Goal: Obtain resource: Download file/media

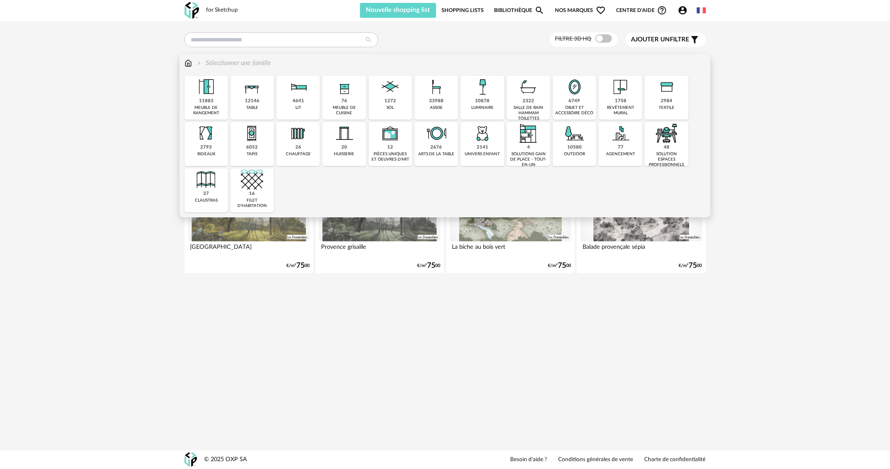
click at [424, 99] on div "33988 assise" at bounding box center [435, 98] width 43 height 44
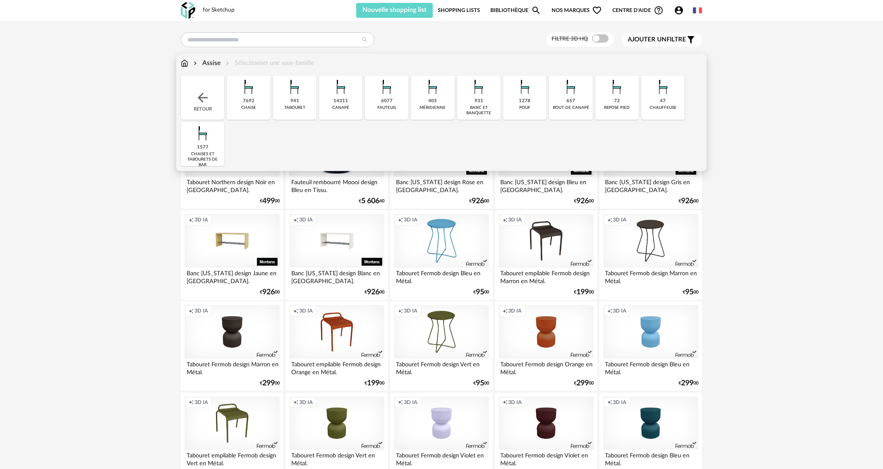
click at [332, 95] on img at bounding box center [341, 87] width 22 height 22
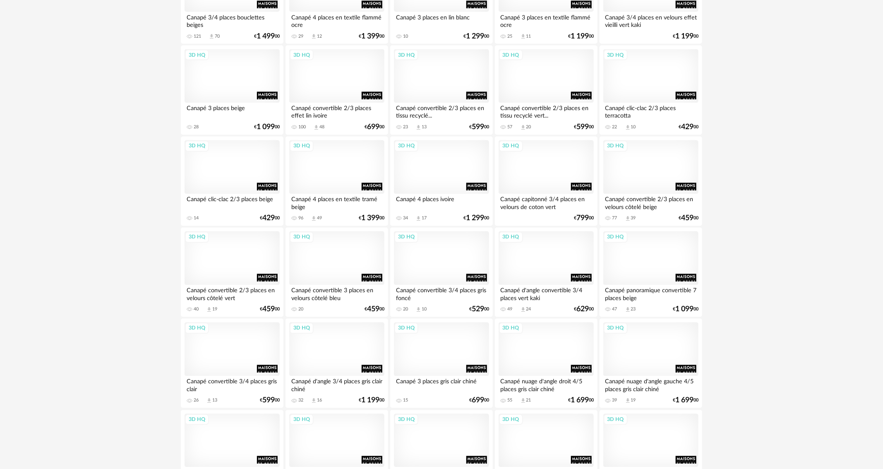
scroll to position [910, 0]
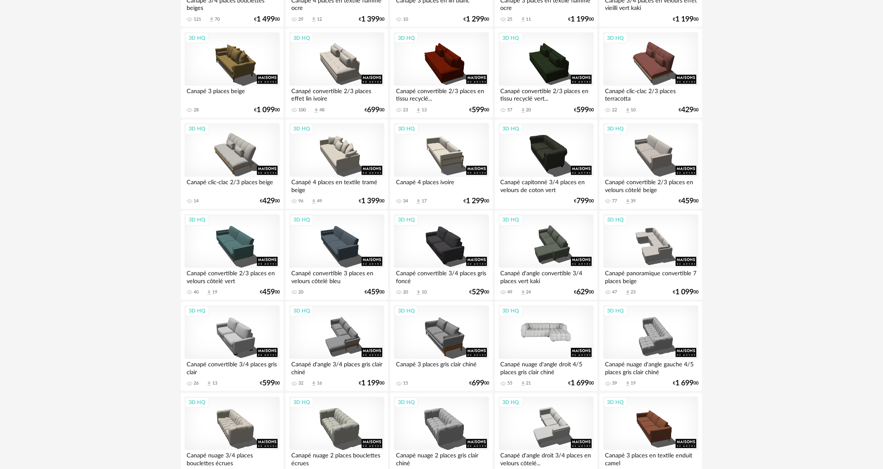
click at [554, 332] on div "3D HQ" at bounding box center [545, 332] width 95 height 54
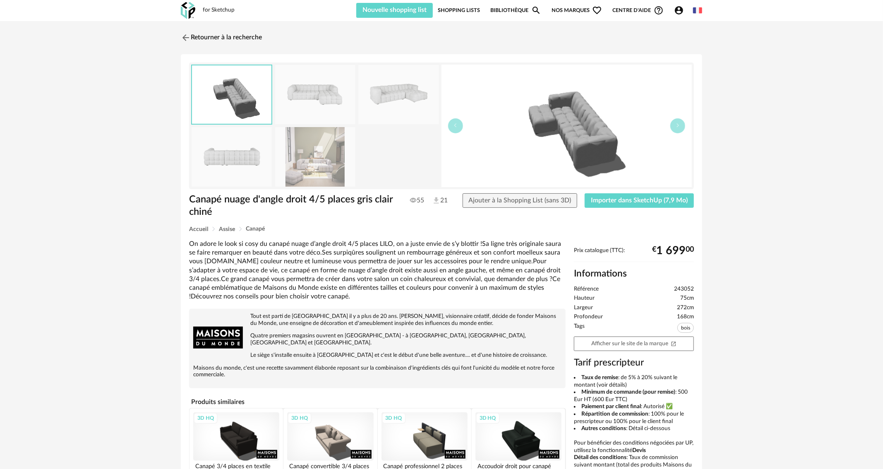
click at [316, 156] on img at bounding box center [315, 156] width 80 height 59
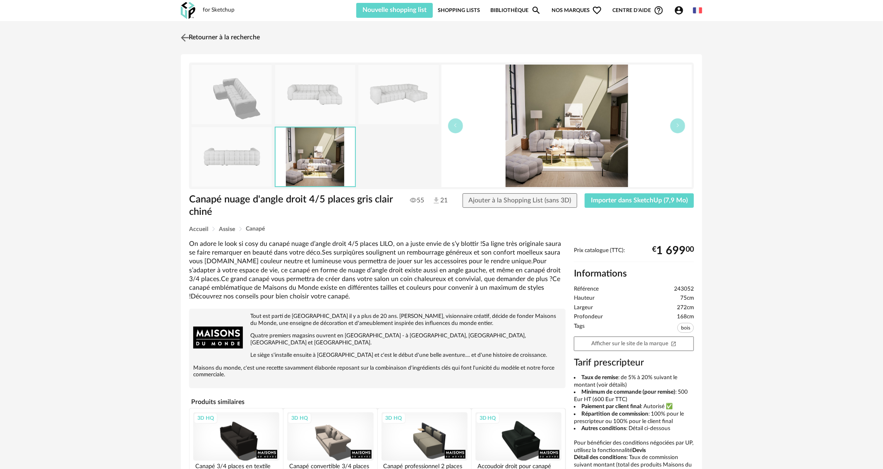
click at [184, 35] on img at bounding box center [185, 37] width 12 height 12
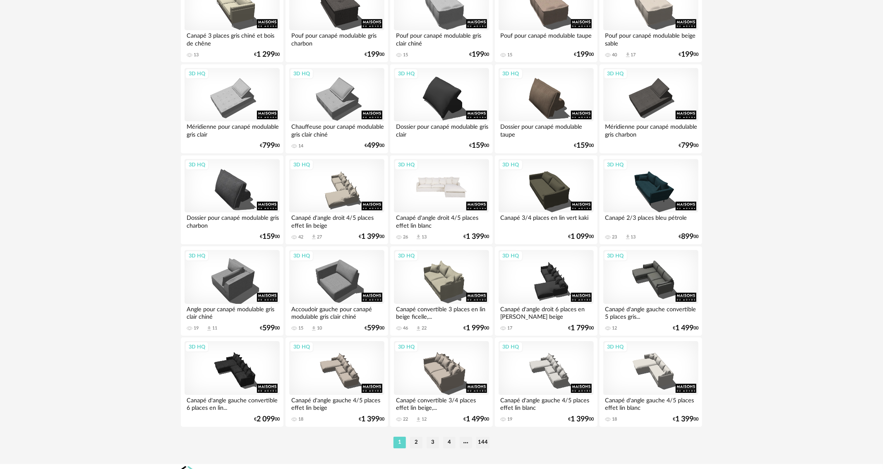
scroll to position [1525, 0]
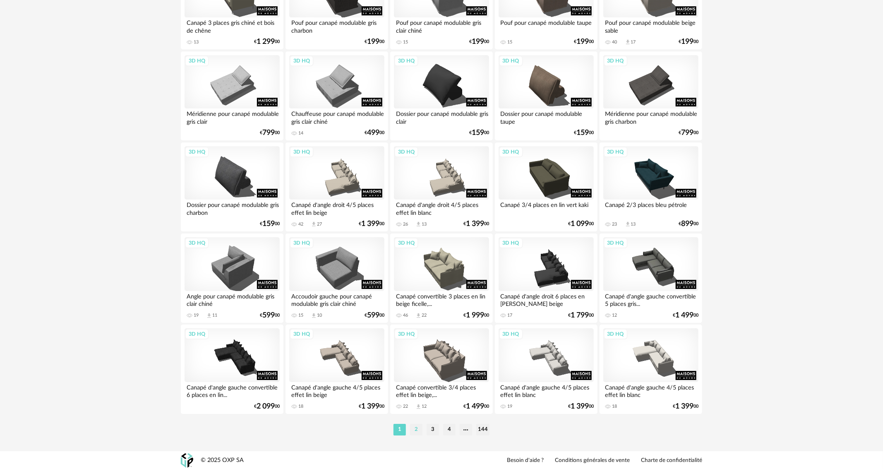
click at [418, 431] on li "2" at bounding box center [416, 430] width 12 height 12
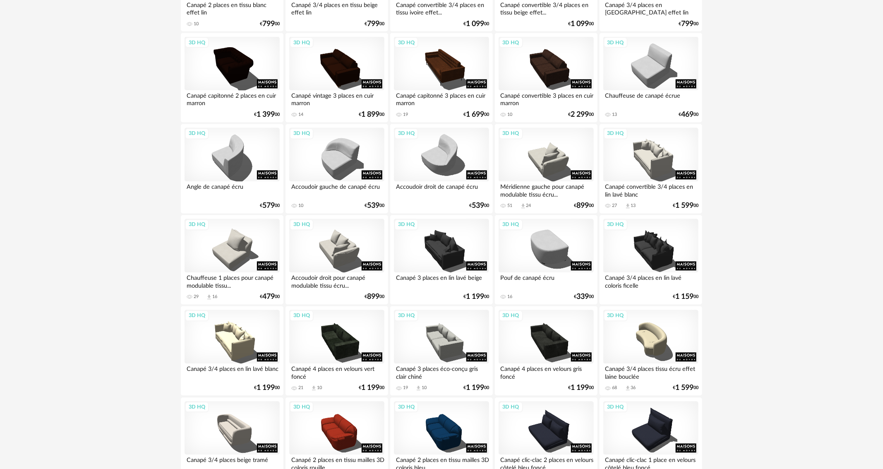
scroll to position [910, 0]
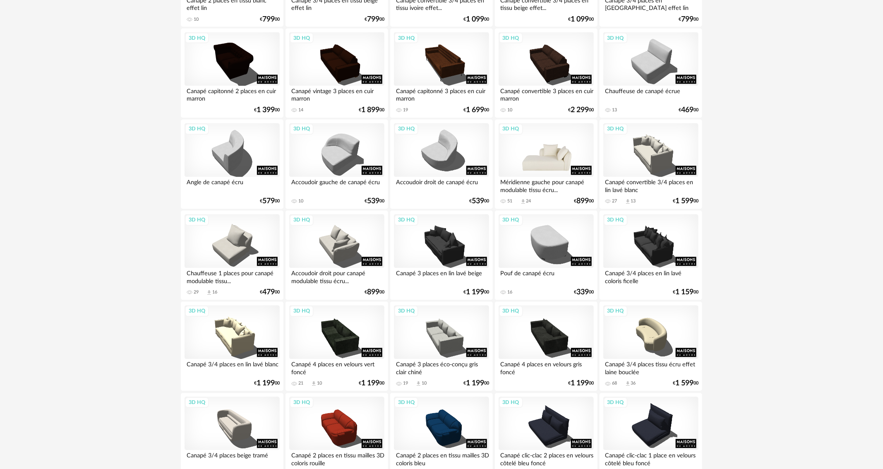
click at [540, 156] on div "3D HQ" at bounding box center [545, 150] width 95 height 54
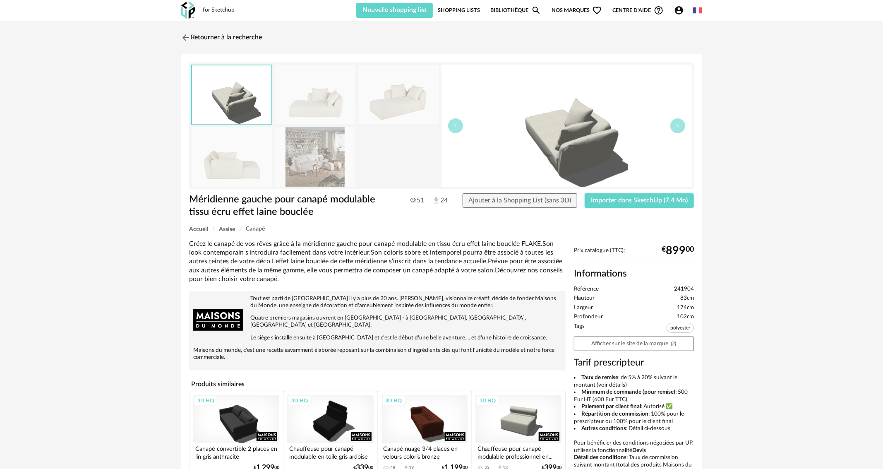
click at [311, 153] on img at bounding box center [315, 156] width 80 height 59
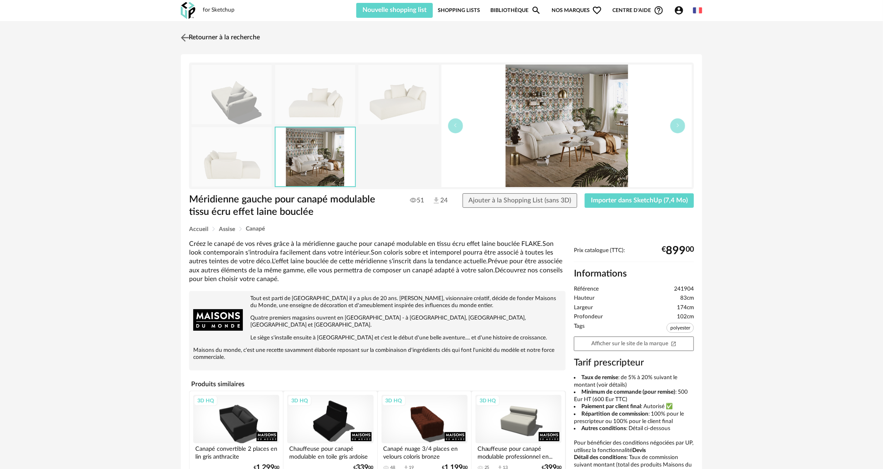
click at [183, 36] on img at bounding box center [185, 37] width 12 height 12
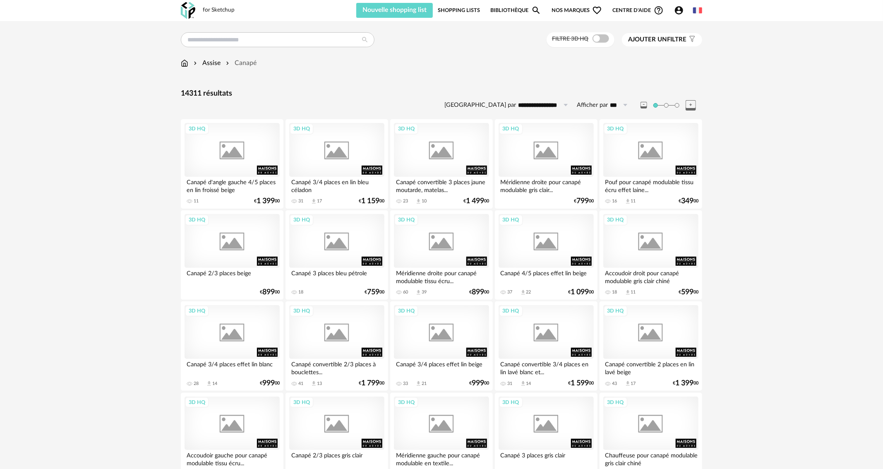
scroll to position [910, 0]
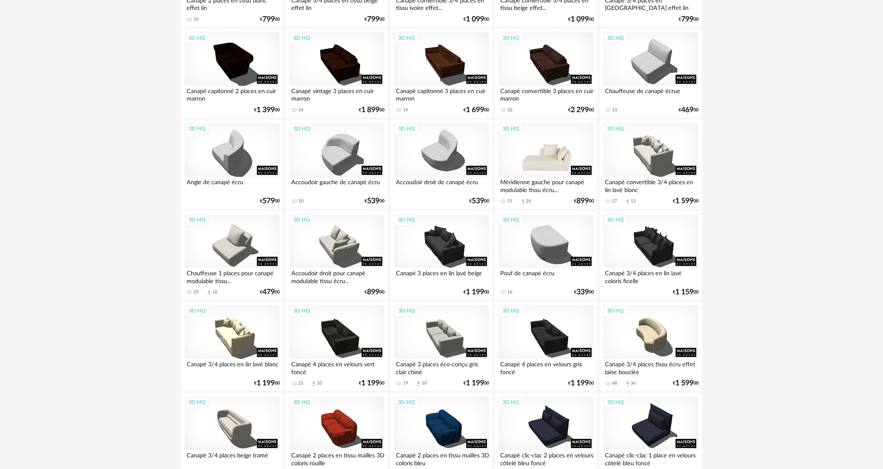
click at [547, 143] on div "3D HQ" at bounding box center [545, 150] width 95 height 54
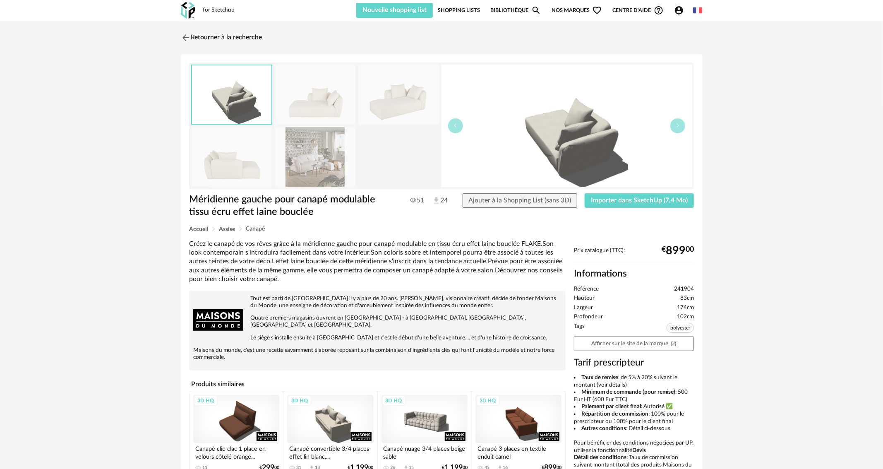
click at [318, 178] on img at bounding box center [315, 156] width 80 height 59
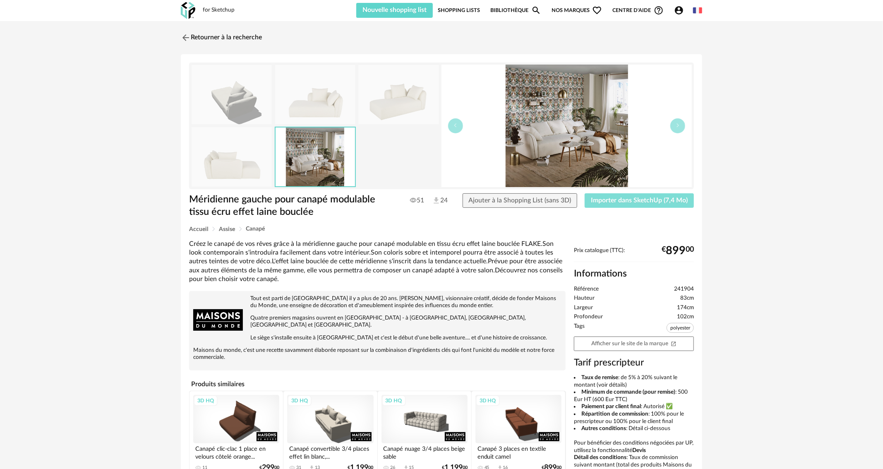
click at [651, 199] on span "Importer dans SketchUp (7,4 Mo)" at bounding box center [639, 200] width 97 height 7
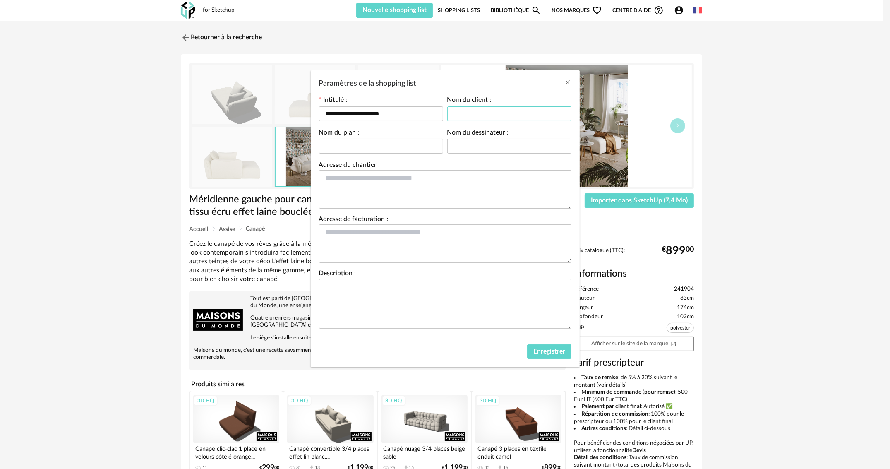
click at [517, 112] on input "Paramètres de la shopping list" at bounding box center [509, 113] width 124 height 15
type input "*****"
click at [544, 350] on span "Enregistrer" at bounding box center [549, 351] width 32 height 7
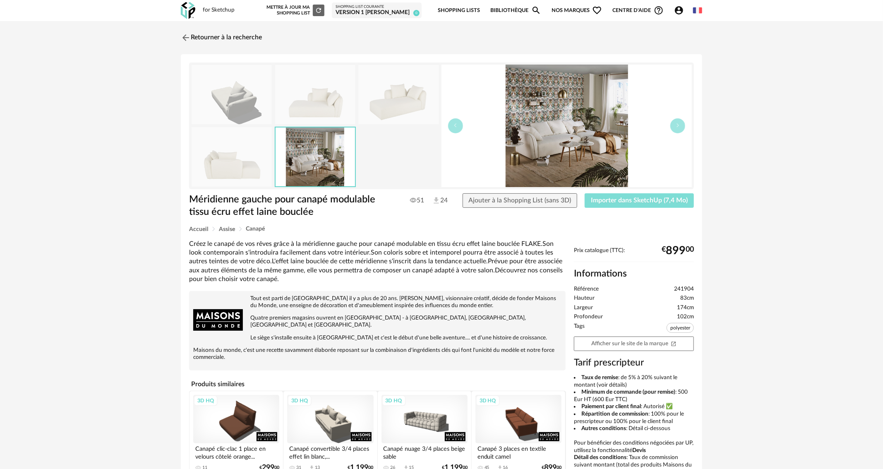
click at [626, 203] on button "Importer dans SketchUp (7,4 Mo)" at bounding box center [638, 200] width 109 height 15
click at [181, 38] on img at bounding box center [185, 37] width 12 height 12
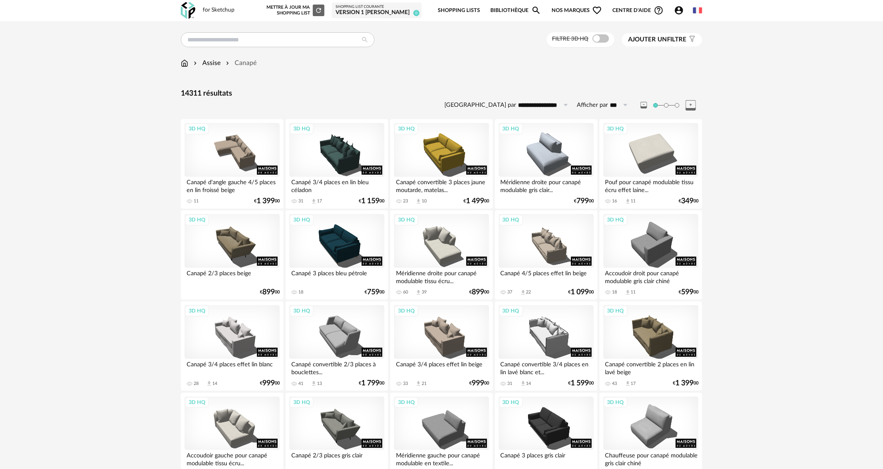
click at [601, 109] on label "Afficher par" at bounding box center [592, 105] width 31 height 8
click at [608, 109] on input "***" at bounding box center [620, 104] width 25 height 13
click at [618, 187] on li "500" at bounding box center [623, 183] width 31 height 14
type input "***"
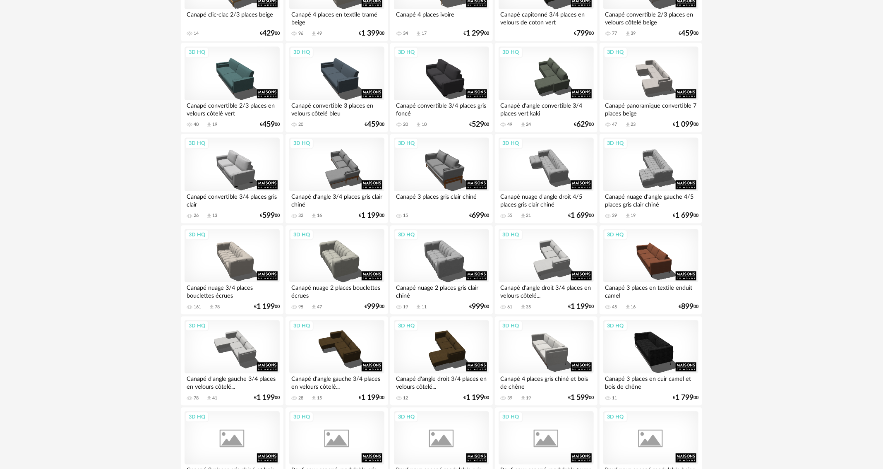
scroll to position [1158, 0]
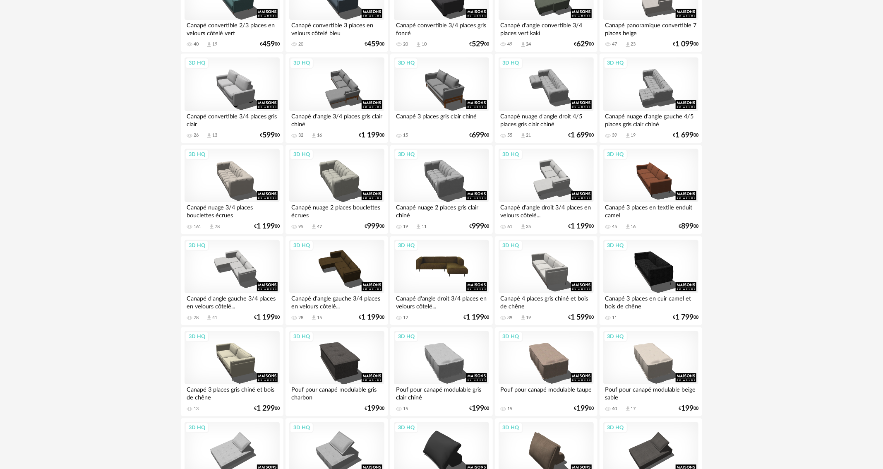
click at [464, 271] on div "3D HQ" at bounding box center [441, 266] width 95 height 54
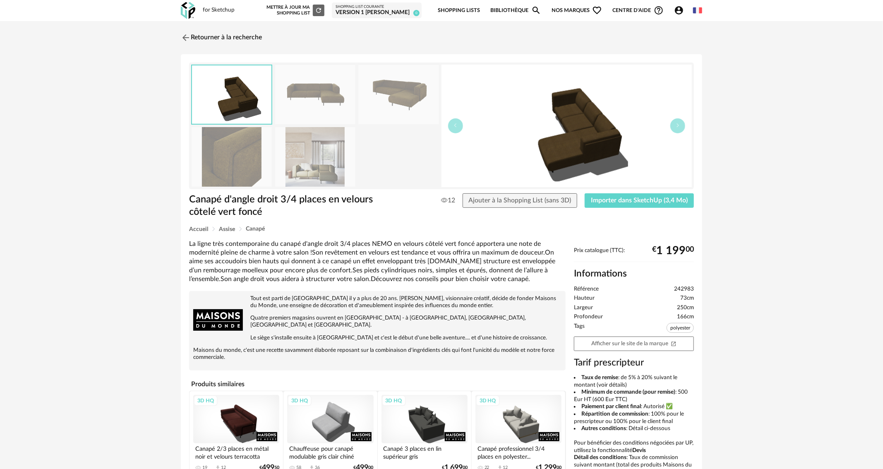
click at [329, 172] on img at bounding box center [315, 156] width 80 height 59
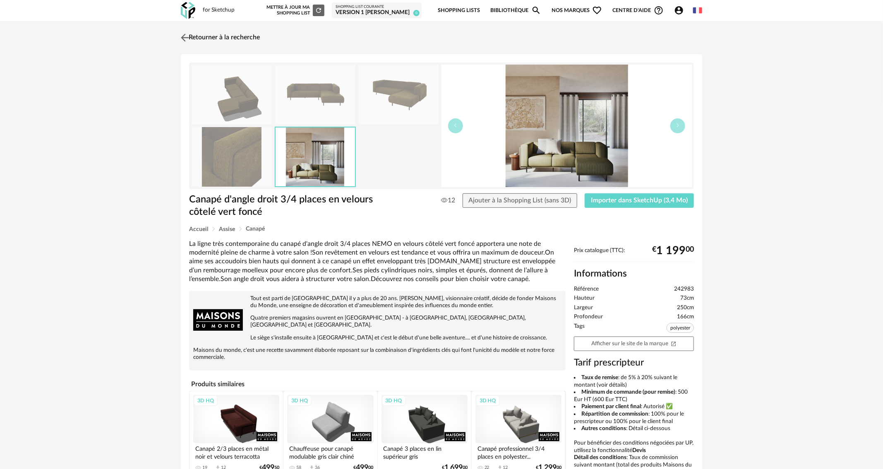
click at [182, 34] on img at bounding box center [185, 37] width 12 height 12
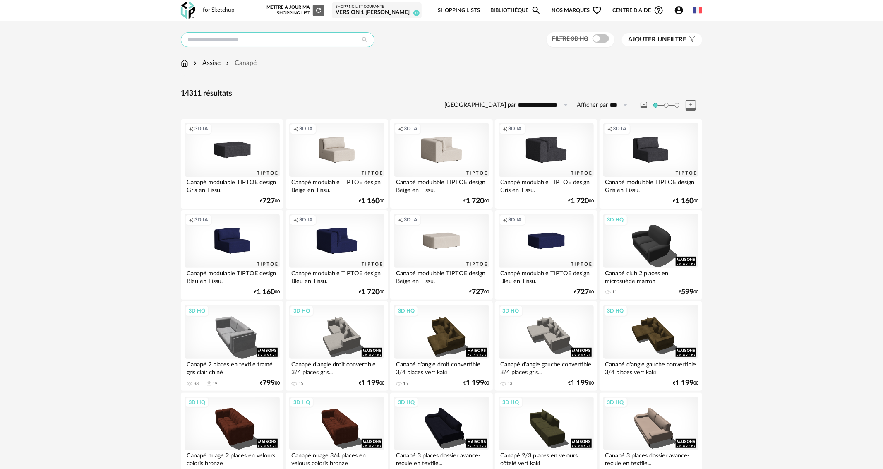
click at [218, 38] on input "text" at bounding box center [278, 39] width 194 height 15
type input "**********"
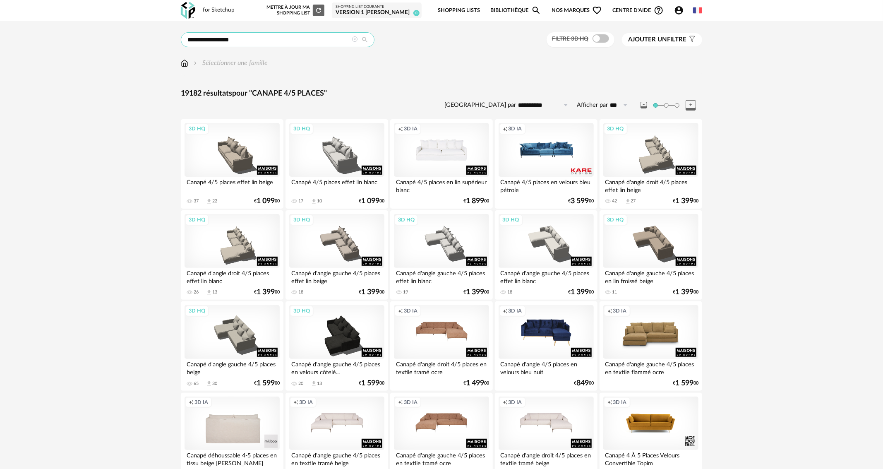
scroll to position [83, 0]
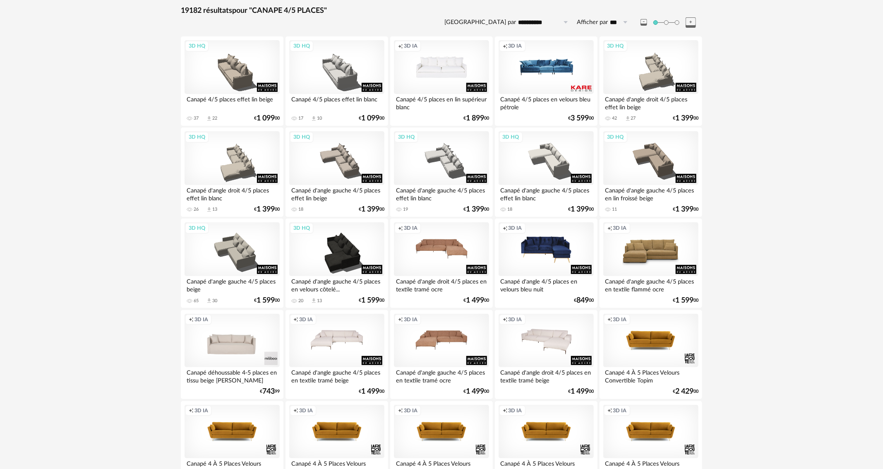
click at [547, 325] on div "Creation icon 3D IA" at bounding box center [545, 341] width 95 height 54
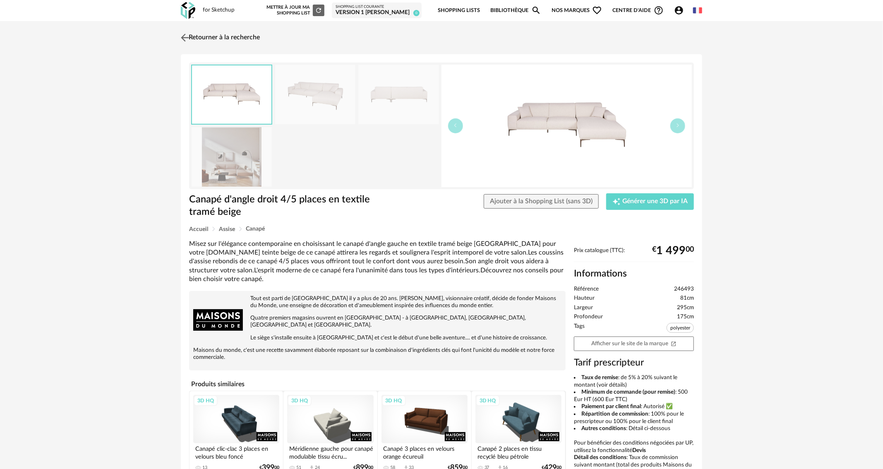
click at [189, 36] on img at bounding box center [185, 37] width 12 height 12
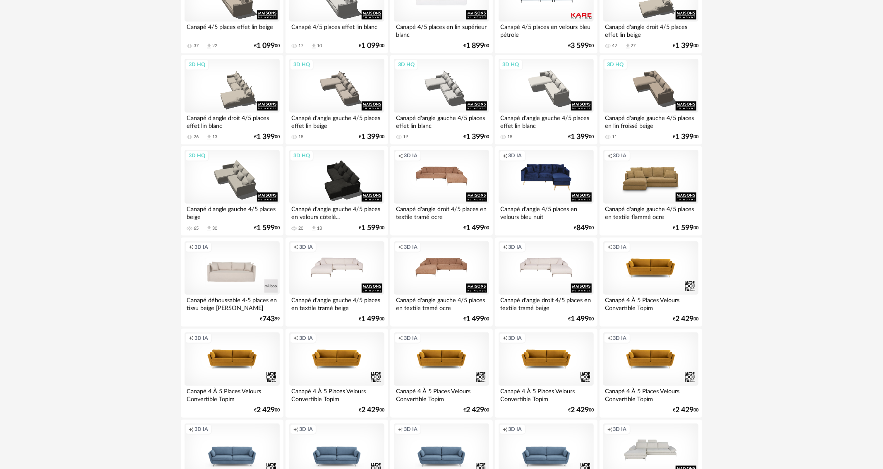
scroll to position [207, 0]
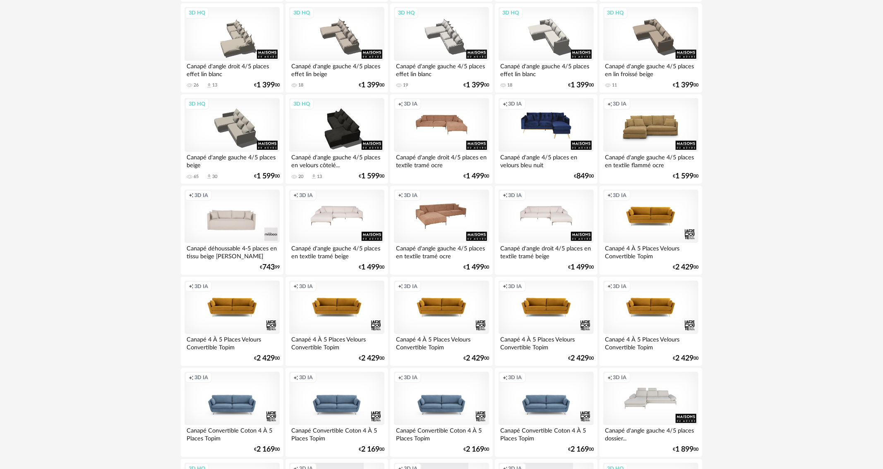
click at [443, 226] on div "Creation icon 3D IA" at bounding box center [441, 216] width 95 height 54
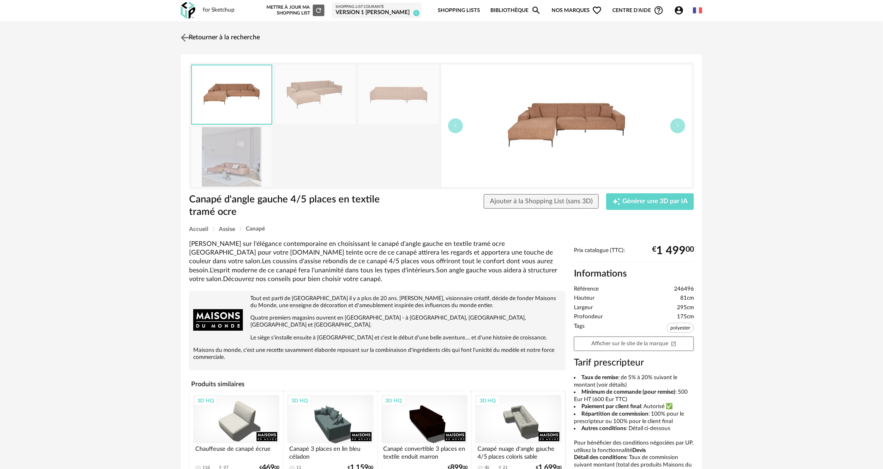
click at [182, 32] on img at bounding box center [185, 37] width 12 height 12
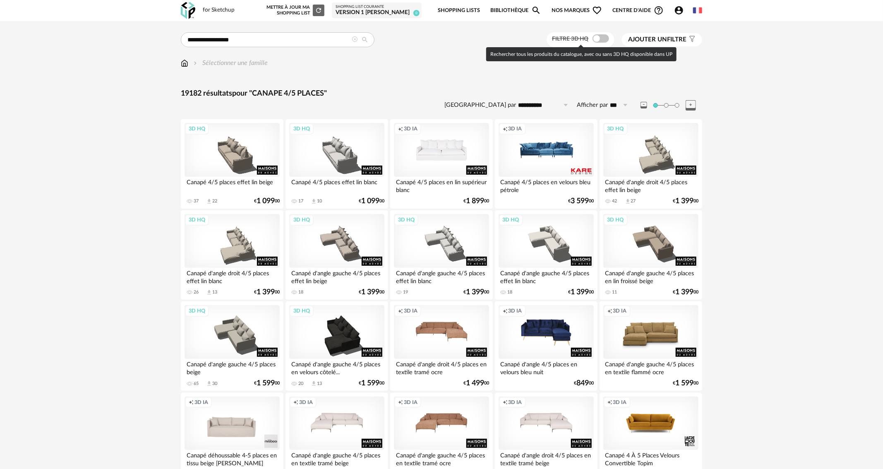
click at [601, 37] on span at bounding box center [600, 38] width 17 height 8
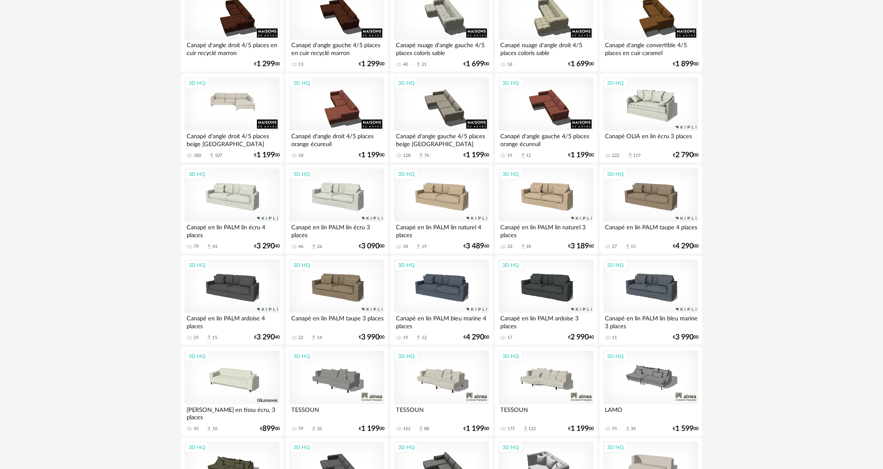
scroll to position [496, 0]
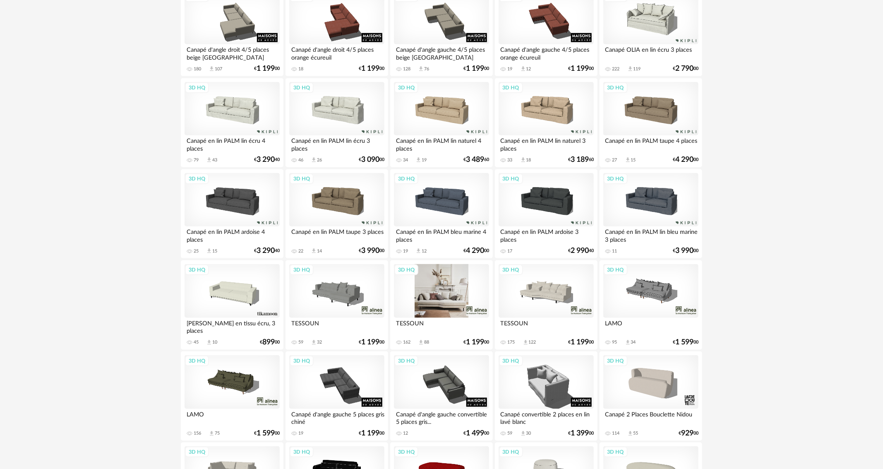
click at [437, 285] on div "3D HQ" at bounding box center [441, 291] width 95 height 54
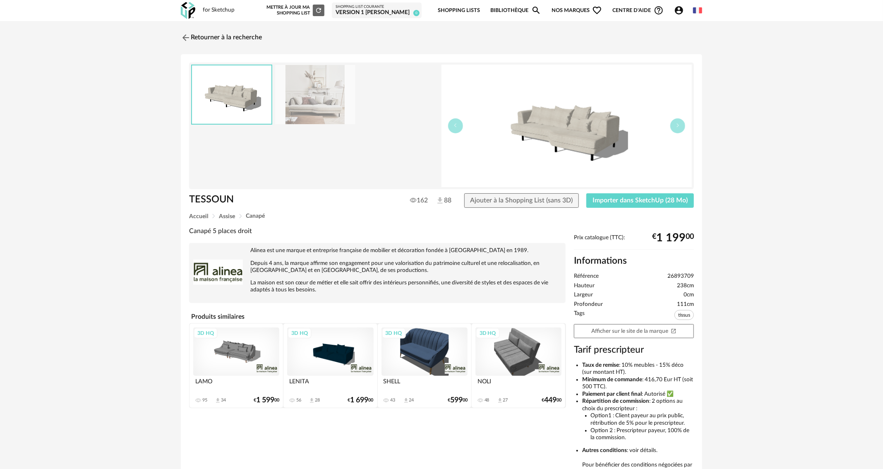
click at [314, 93] on img at bounding box center [315, 94] width 80 height 59
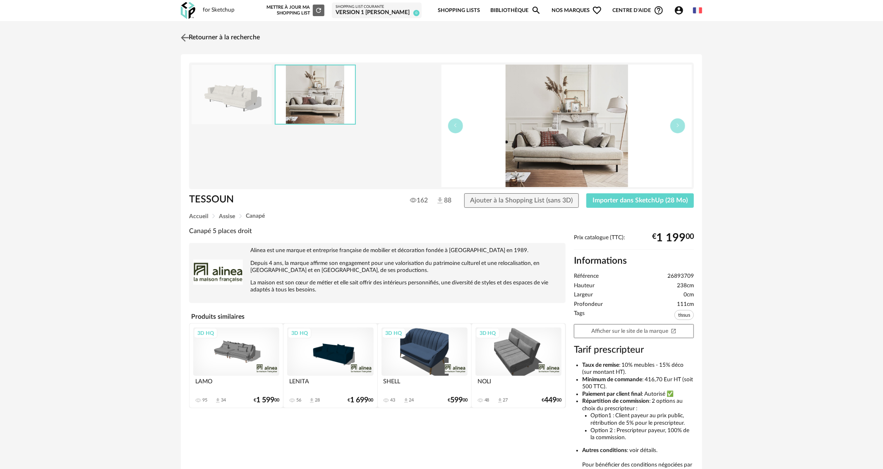
click at [184, 38] on img at bounding box center [185, 37] width 12 height 12
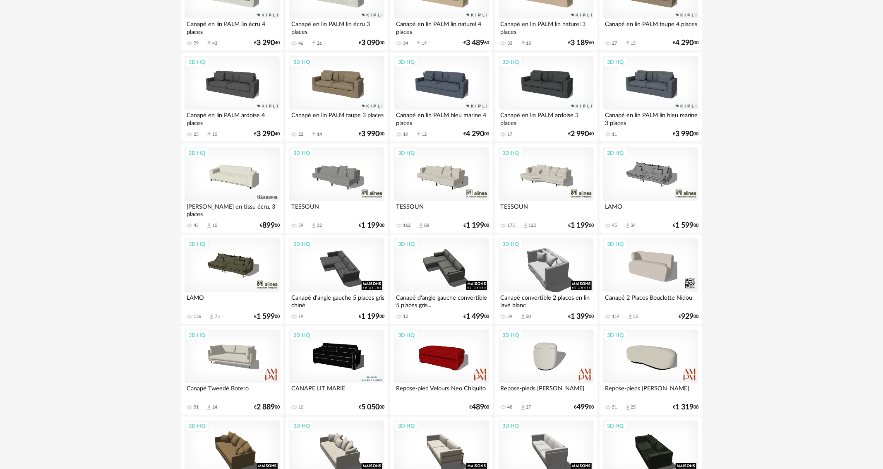
scroll to position [620, 0]
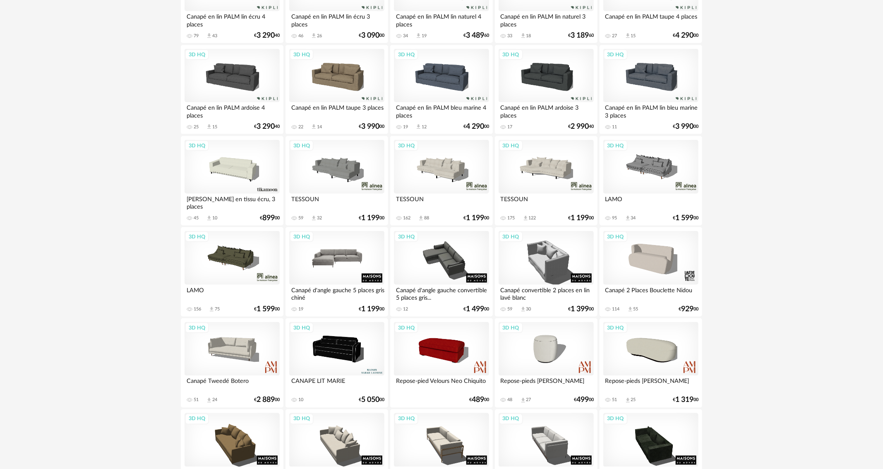
click at [365, 248] on div "3D HQ" at bounding box center [336, 258] width 95 height 54
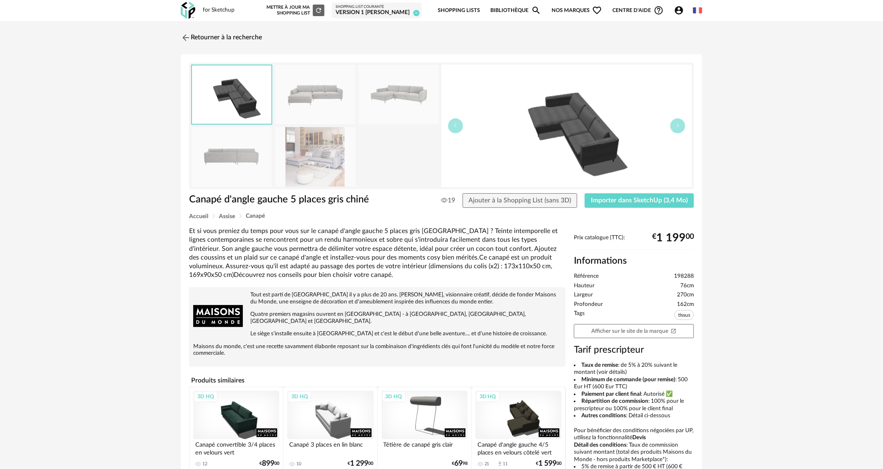
click at [328, 159] on img at bounding box center [315, 156] width 80 height 59
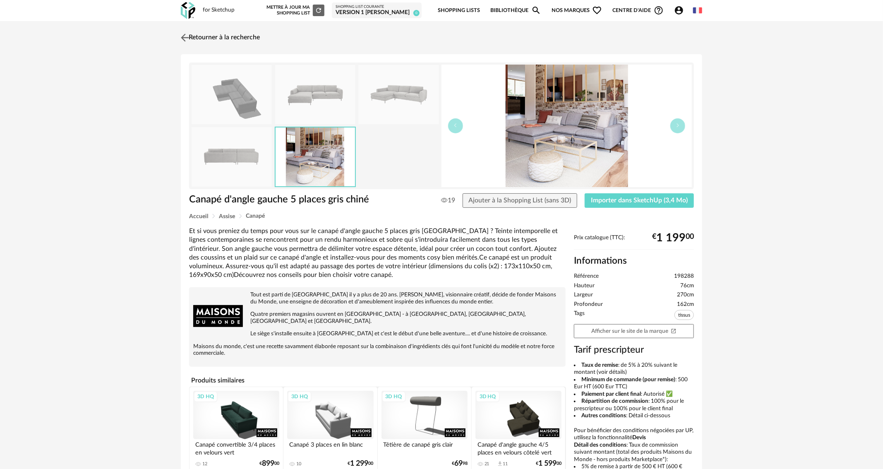
click at [186, 35] on img at bounding box center [185, 37] width 12 height 12
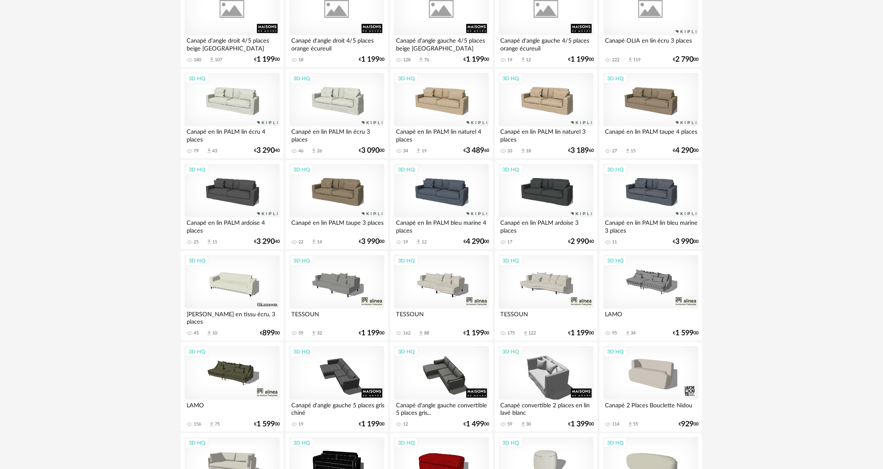
scroll to position [414, 0]
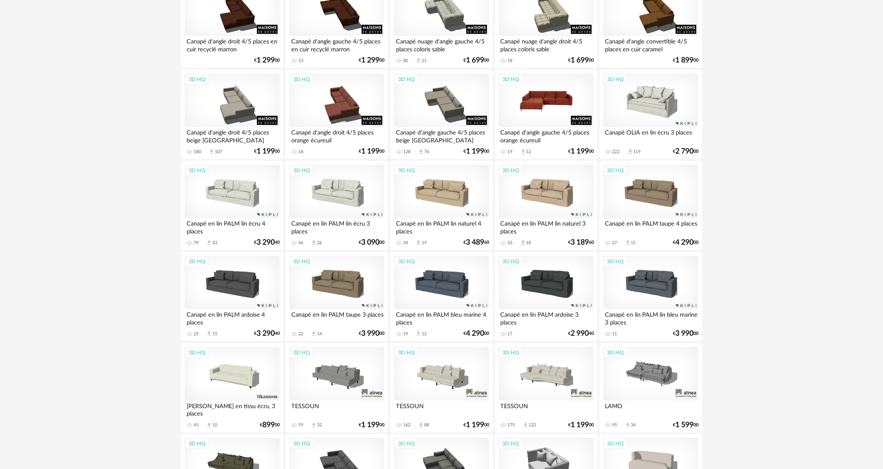
click at [520, 91] on div "3D HQ" at bounding box center [545, 101] width 95 height 54
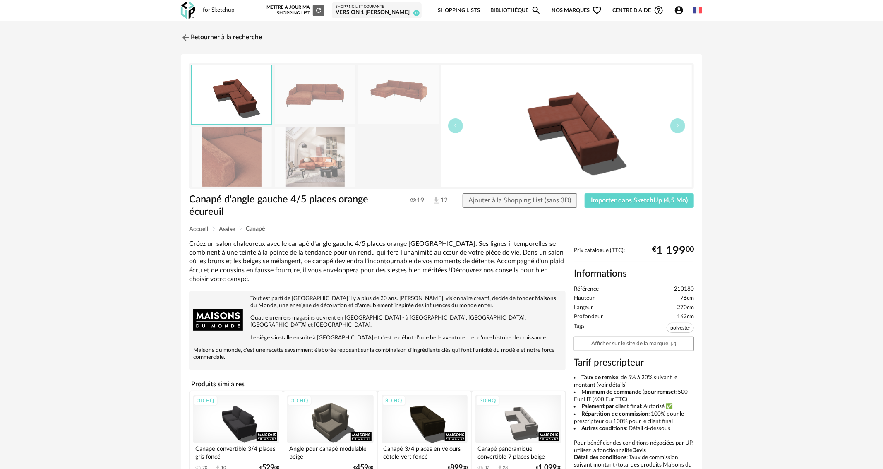
click at [340, 159] on img at bounding box center [315, 156] width 80 height 59
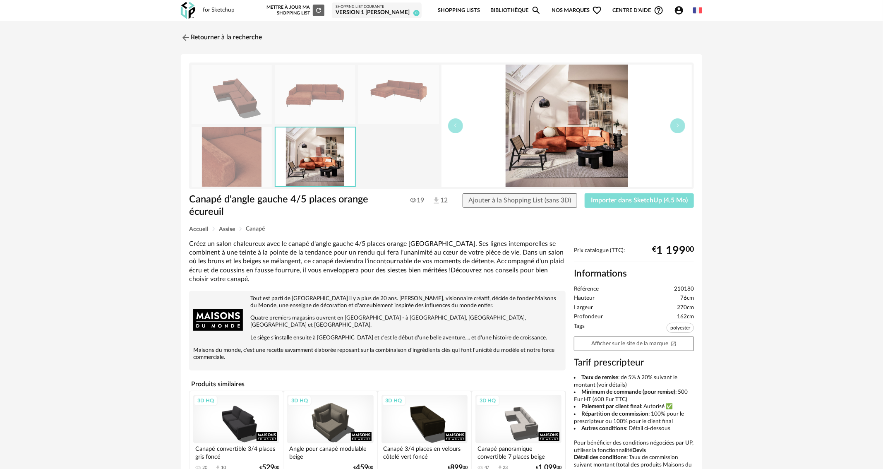
click at [616, 193] on button "Importer dans SketchUp (4,5 Mo)" at bounding box center [638, 200] width 109 height 15
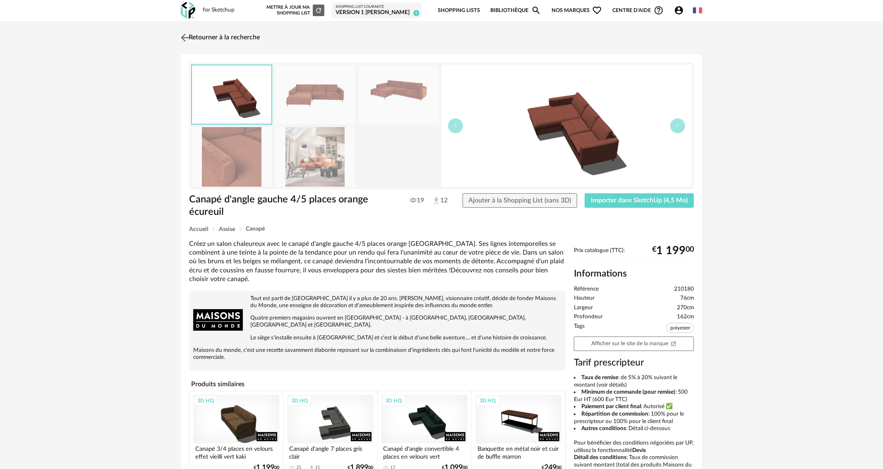
click at [242, 34] on link "Retourner à la recherche" at bounding box center [219, 38] width 81 height 18
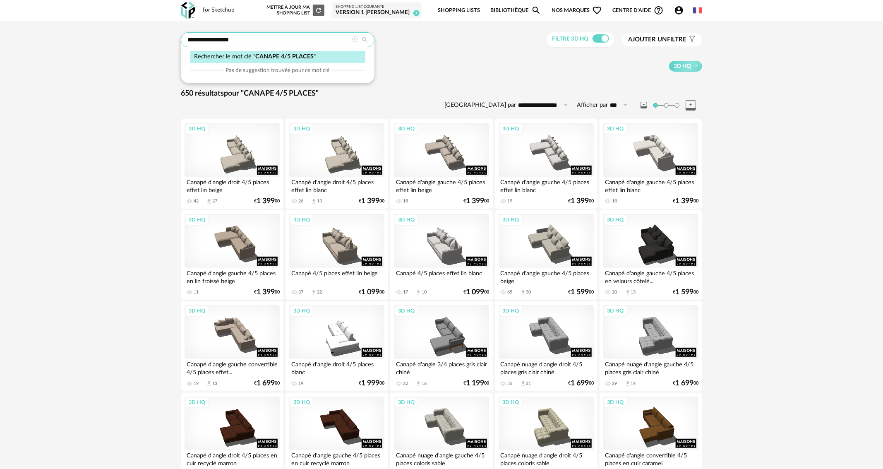
drag, startPoint x: 266, startPoint y: 39, endPoint x: 157, endPoint y: 34, distance: 108.9
type input "******"
type input "**********"
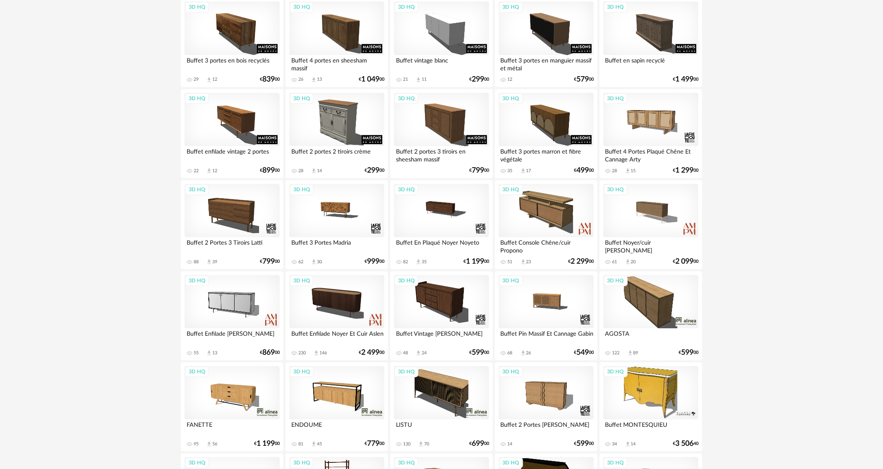
scroll to position [1158, 0]
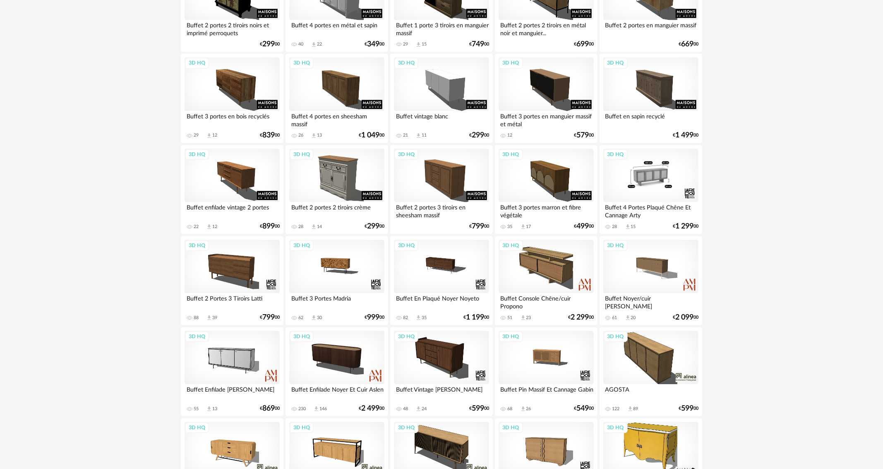
click at [667, 162] on div "3D HQ" at bounding box center [650, 175] width 95 height 54
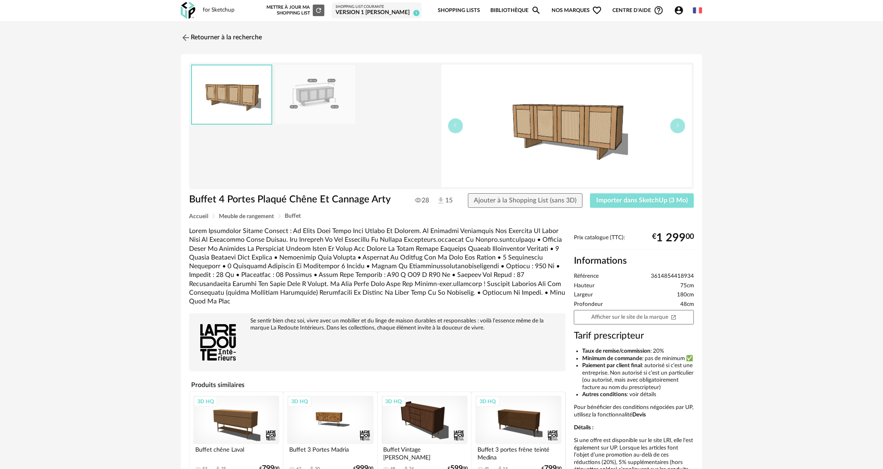
click at [663, 195] on button "Importer dans SketchUp (3 Mo)" at bounding box center [642, 200] width 104 height 15
